Goal: Obtain resource: Download file/media

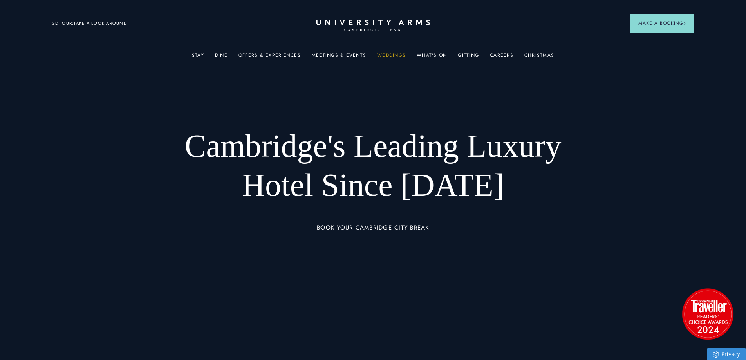
click at [403, 55] on link "Weddings" at bounding box center [391, 57] width 29 height 10
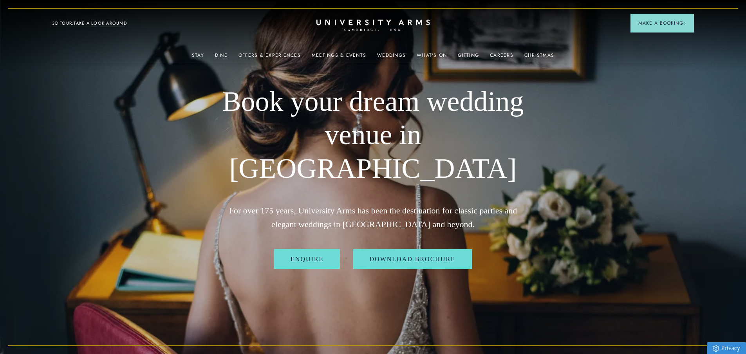
scroll to position [78, 0]
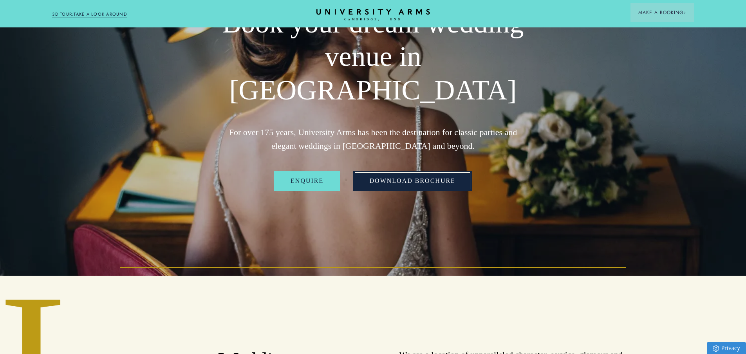
click at [403, 171] on link "Download Brochure" at bounding box center [412, 181] width 119 height 20
